Goal: Information Seeking & Learning: Learn about a topic

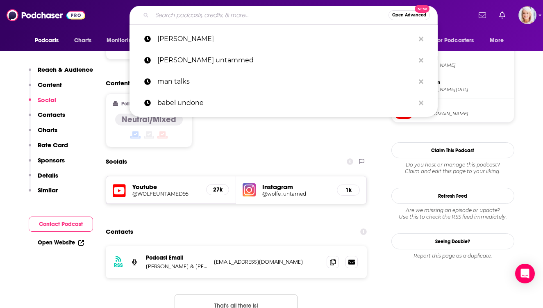
click at [163, 17] on input "Search podcasts, credits, & more..." at bounding box center [270, 15] width 236 height 13
paste input "But [DEMOGRAPHIC_DATA] Drank Wine"
type input "But [DEMOGRAPHIC_DATA] Drank Wine"
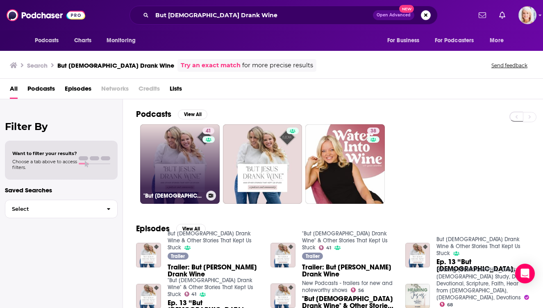
click at [188, 160] on link "41 "But [DEMOGRAPHIC_DATA] Drank Wine" & Other Stories That Kept Us Stuck" at bounding box center [179, 163] width 79 height 79
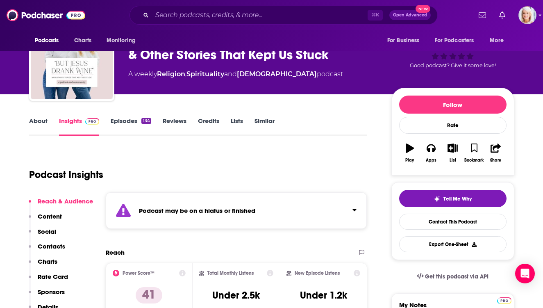
scroll to position [31, 0]
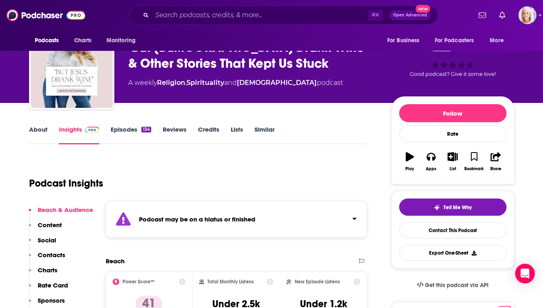
click at [118, 128] on link "Episodes 134" at bounding box center [131, 134] width 40 height 19
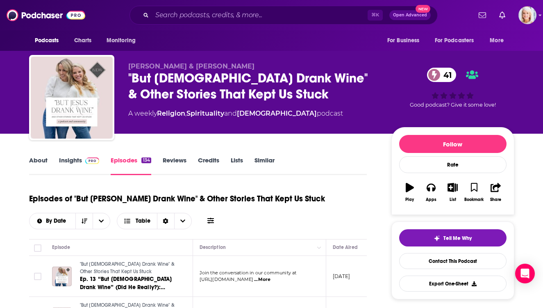
click at [70, 159] on link "Insights" at bounding box center [79, 165] width 41 height 19
